Goal: Task Accomplishment & Management: Manage account settings

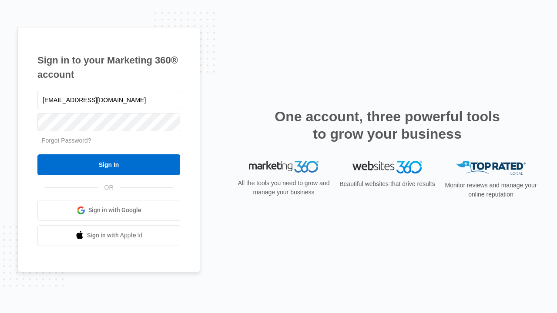
type input "dankie614@gmail.com"
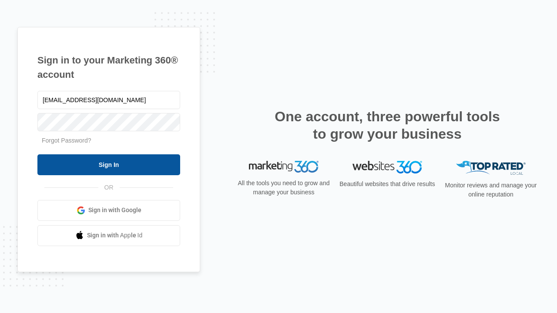
click at [109, 165] on input "Sign In" at bounding box center [108, 165] width 143 height 21
